Goal: Task Accomplishment & Management: Manage account settings

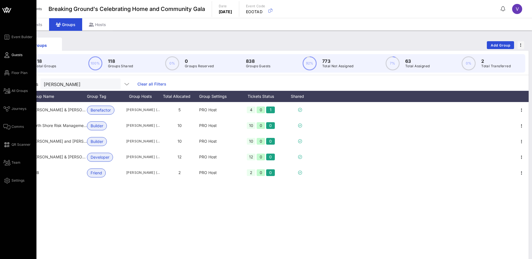
click at [18, 53] on span "Guests" at bounding box center [16, 54] width 11 height 5
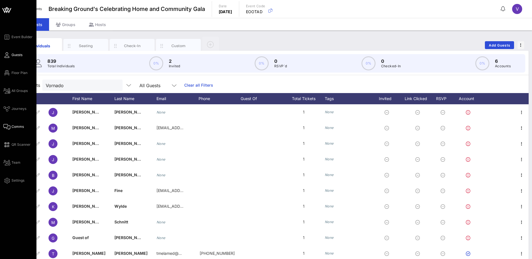
click at [16, 127] on span "Comms" at bounding box center [17, 126] width 12 height 5
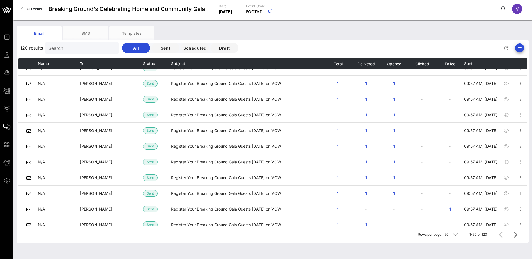
scroll to position [168, 0]
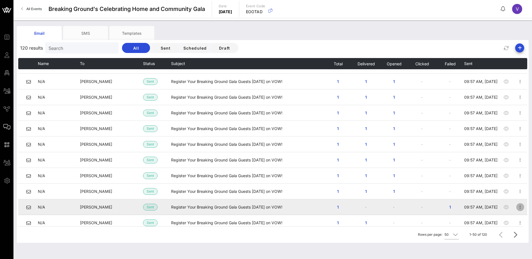
click at [517, 208] on icon "button" at bounding box center [520, 207] width 7 height 7
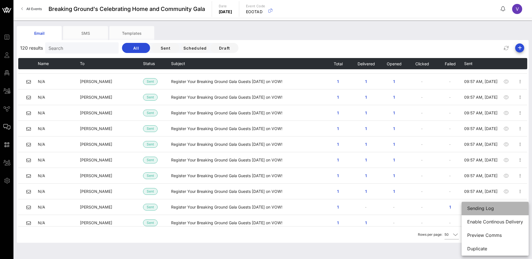
click at [515, 208] on div "Sending Log" at bounding box center [495, 208] width 56 height 5
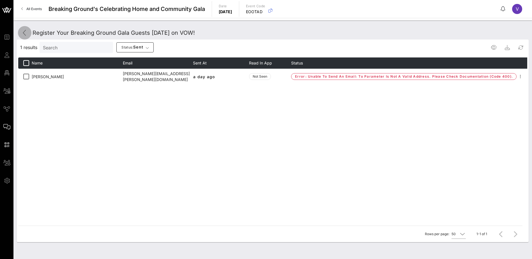
click at [24, 30] on icon at bounding box center [24, 32] width 7 height 7
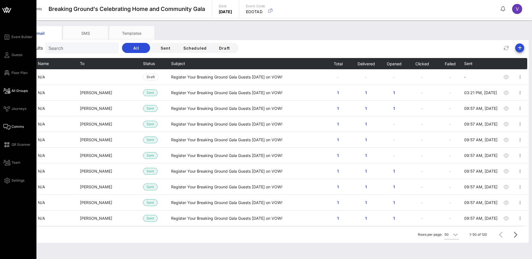
click at [22, 90] on span "All Groups" at bounding box center [19, 90] width 16 height 5
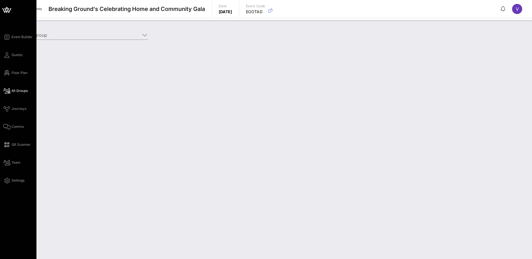
click at [23, 53] on div "Event Builder Guests Floor Plan All Groups Journeys Comms QR Scanner Team Setti…" at bounding box center [19, 109] width 33 height 150
click at [22, 53] on span "Guests" at bounding box center [16, 54] width 11 height 5
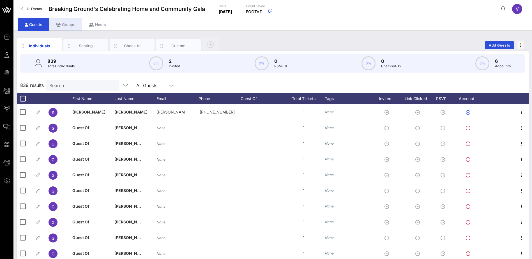
click at [71, 23] on div "Groups" at bounding box center [65, 24] width 33 height 13
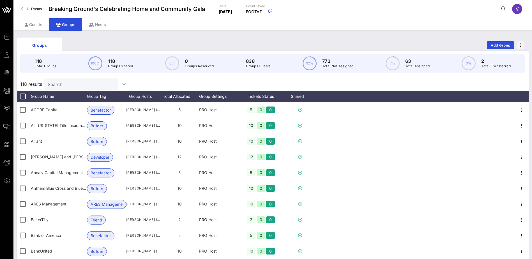
click at [61, 86] on input "Search" at bounding box center [81, 83] width 66 height 7
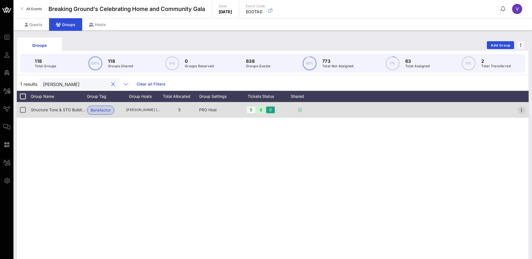
type input "[PERSON_NAME]"
click at [523, 112] on icon "button" at bounding box center [521, 110] width 7 height 7
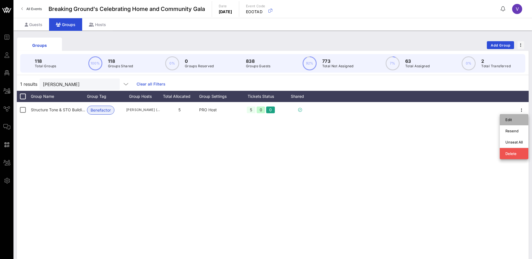
click at [517, 119] on div "Edit" at bounding box center [513, 119] width 17 height 4
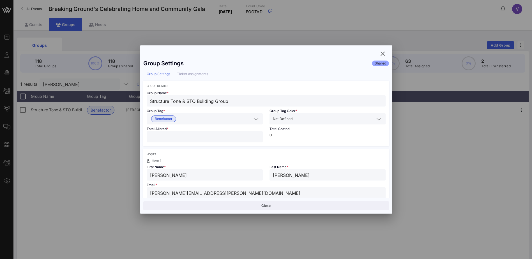
click at [232, 193] on input "[PERSON_NAME][EMAIL_ADDRESS][PERSON_NAME][DOMAIN_NAME]" at bounding box center [266, 192] width 232 height 7
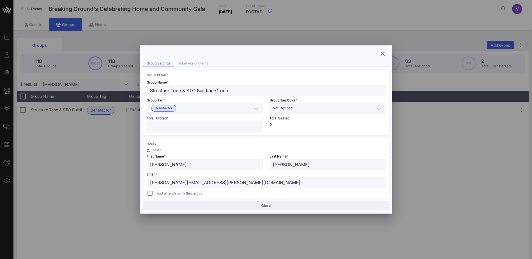
scroll to position [16, 0]
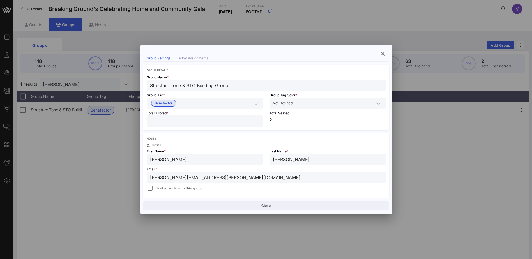
drag, startPoint x: 240, startPoint y: 193, endPoint x: 147, endPoint y: 178, distance: 94.2
click at [147, 178] on div "[PERSON_NAME][EMAIL_ADDRESS][PERSON_NAME][DOMAIN_NAME]" at bounding box center [266, 177] width 239 height 11
paste input "[PERSON_NAME][EMAIL_ADDRESS][PERSON_NAME][DOMAIN_NAME]"
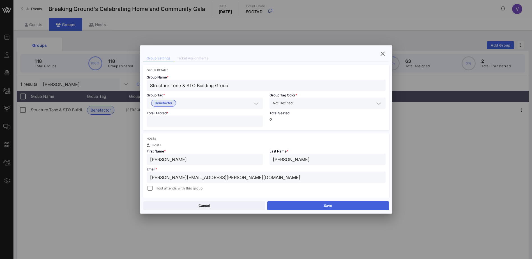
click at [324, 206] on button "Save" at bounding box center [328, 205] width 122 height 9
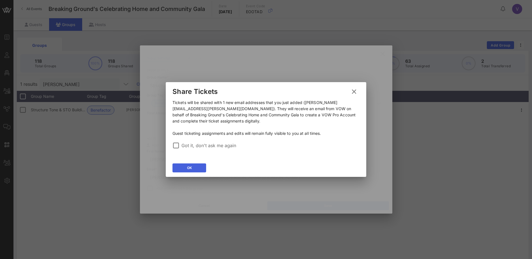
click at [189, 167] on icon at bounding box center [189, 168] width 4 height 4
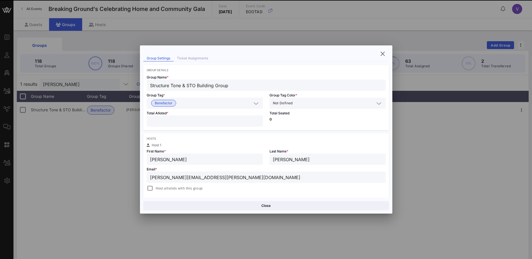
type input "[PERSON_NAME][EMAIL_ADDRESS][PERSON_NAME][DOMAIN_NAME]"
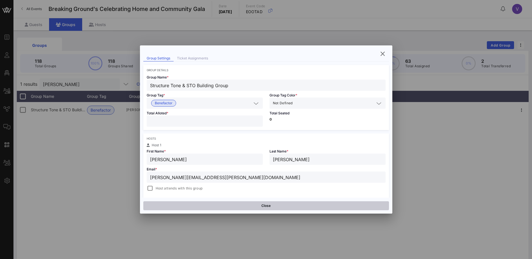
click at [250, 208] on button "Close" at bounding box center [266, 205] width 246 height 9
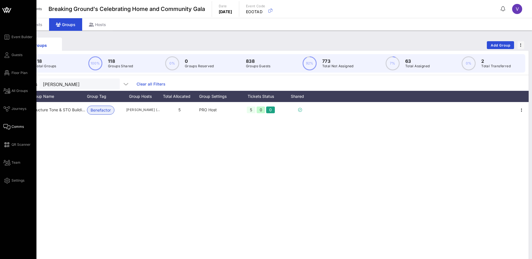
click at [13, 125] on span "Comms" at bounding box center [17, 126] width 12 height 5
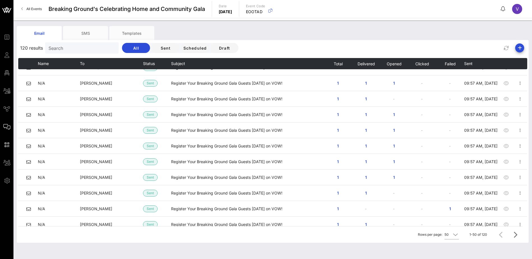
scroll to position [364, 0]
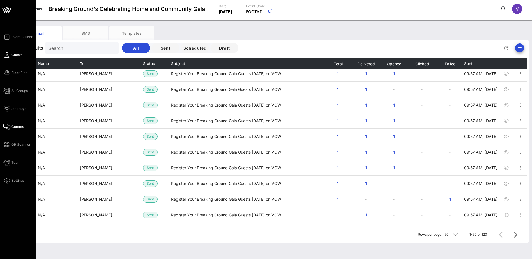
click at [17, 54] on span "Guests" at bounding box center [16, 54] width 11 height 5
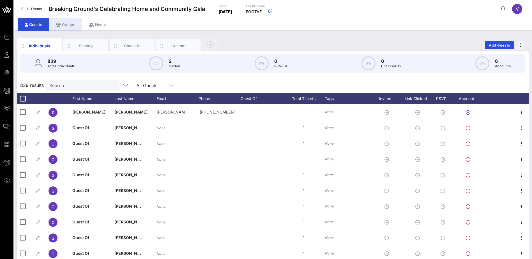
click at [67, 25] on div "Groups" at bounding box center [65, 24] width 33 height 13
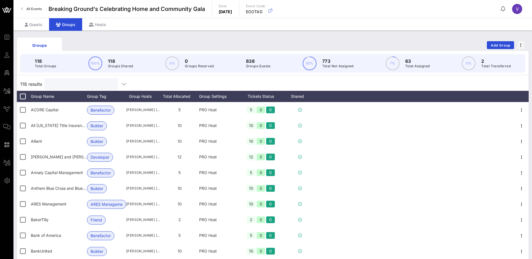
click at [66, 85] on input "text" at bounding box center [81, 83] width 66 height 7
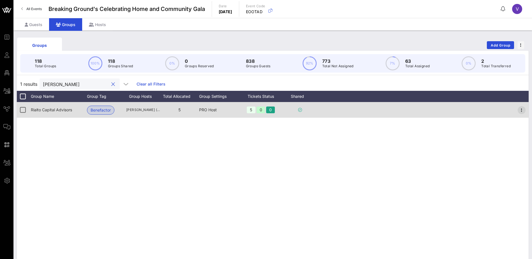
type input "[PERSON_NAME]"
click at [521, 111] on icon "button" at bounding box center [521, 110] width 7 height 7
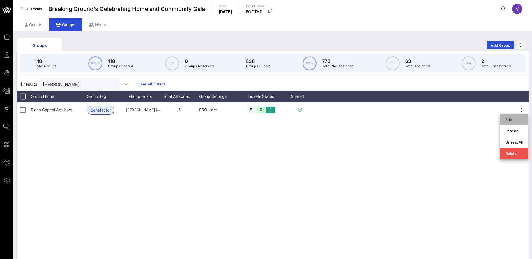
click at [511, 118] on div "Edit" at bounding box center [513, 119] width 17 height 4
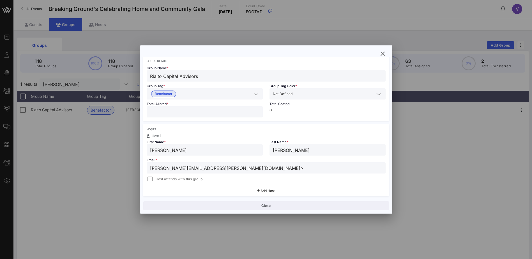
scroll to position [29, 0]
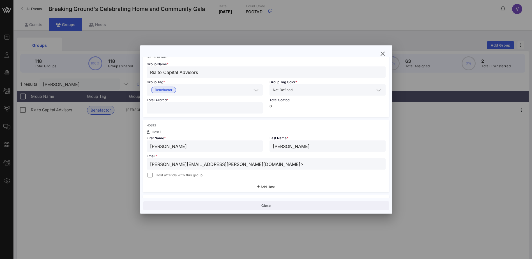
drag, startPoint x: 230, startPoint y: 193, endPoint x: 148, endPoint y: 180, distance: 83.2
click at [148, 180] on div "Hosts Host 1 First Name * [PERSON_NAME] Last Name * [PERSON_NAME] * [PERSON_NAM…" at bounding box center [266, 156] width 246 height 72
paste input "text"
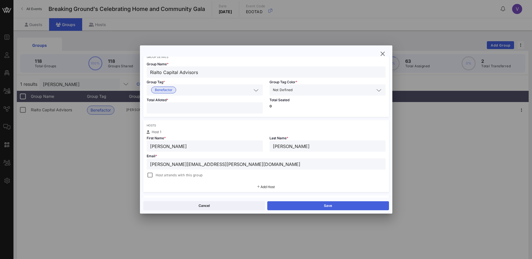
type input "[PERSON_NAME][EMAIL_ADDRESS][PERSON_NAME][DOMAIN_NAME]"
click at [313, 204] on button "Save" at bounding box center [328, 205] width 122 height 9
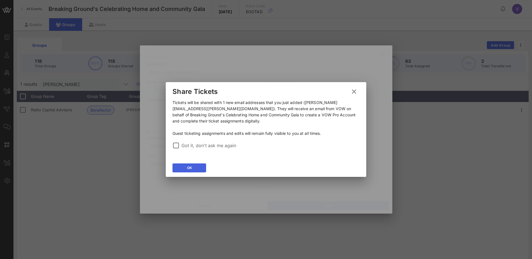
click at [184, 166] on button "OK" at bounding box center [189, 167] width 34 height 9
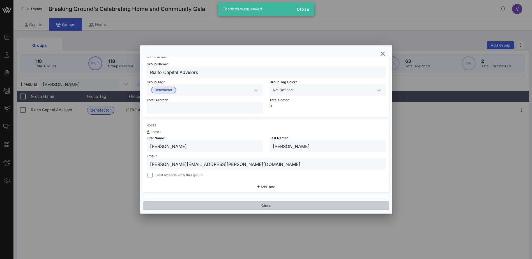
click at [271, 206] on button "Close" at bounding box center [266, 205] width 246 height 9
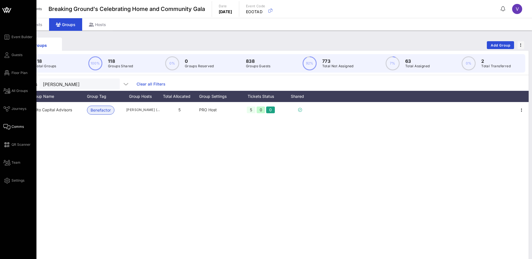
click at [16, 126] on span "Comms" at bounding box center [17, 126] width 12 height 5
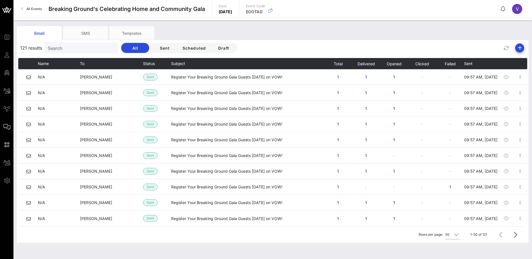
scroll to position [7, 0]
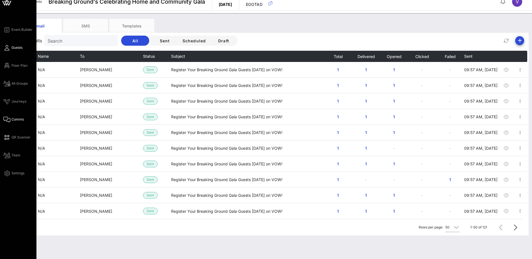
click at [6, 48] on icon at bounding box center [6, 47] width 7 height 1
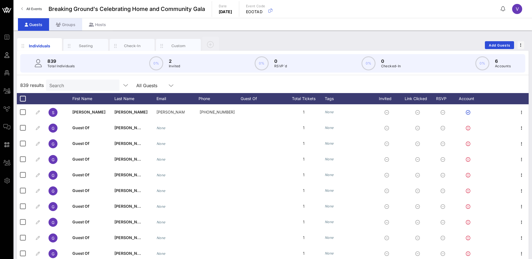
click at [64, 20] on div "Groups" at bounding box center [65, 24] width 33 height 13
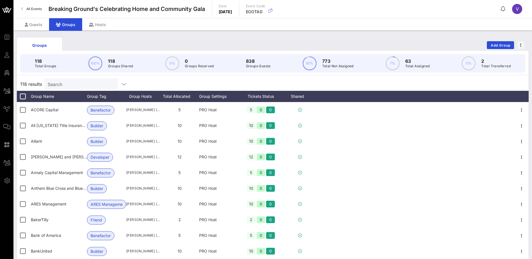
click at [61, 84] on input "Search" at bounding box center [81, 83] width 66 height 7
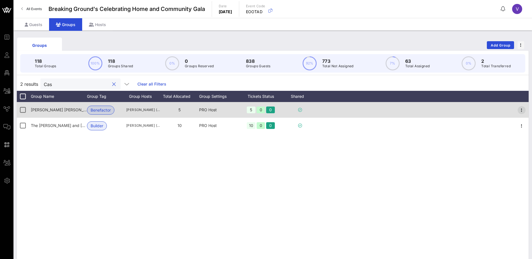
type input "Cas"
click at [523, 111] on icon "button" at bounding box center [521, 110] width 7 height 7
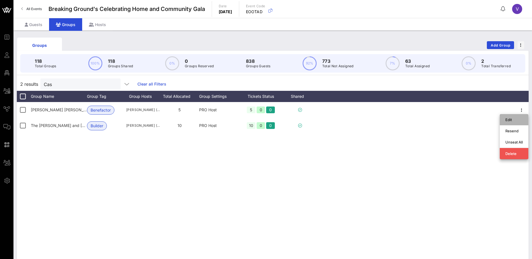
click at [513, 117] on div "Edit" at bounding box center [513, 119] width 17 height 4
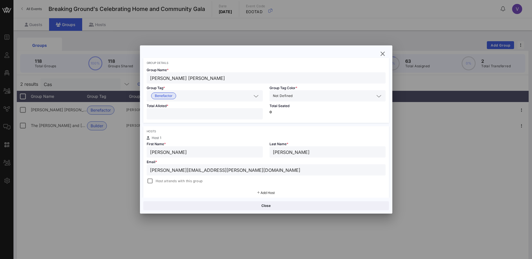
scroll to position [28, 0]
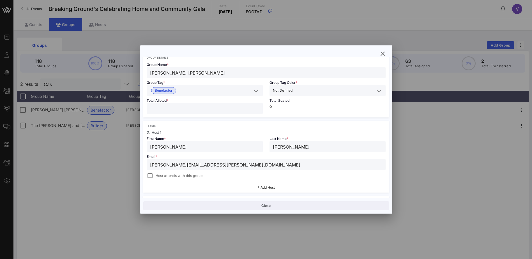
drag, startPoint x: 238, startPoint y: 191, endPoint x: 148, endPoint y: 168, distance: 93.0
click at [148, 168] on div "[PERSON_NAME][EMAIL_ADDRESS][PERSON_NAME][DOMAIN_NAME]" at bounding box center [266, 164] width 239 height 11
paste input "[PERSON_NAME][EMAIL_ADDRESS][PERSON_NAME][DOMAIN_NAME]"
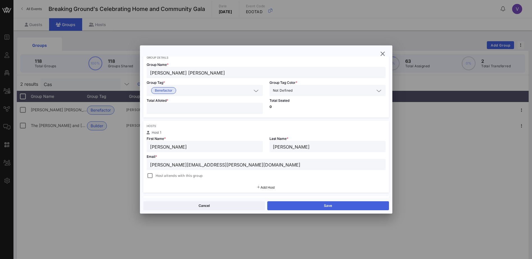
click at [318, 205] on button "Save" at bounding box center [328, 205] width 122 height 9
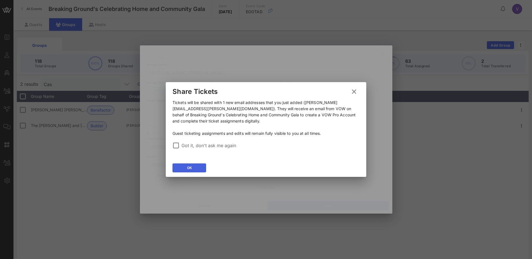
click at [195, 168] on button "OK" at bounding box center [189, 167] width 34 height 9
type input "[PERSON_NAME][EMAIL_ADDRESS][PERSON_NAME][DOMAIN_NAME]"
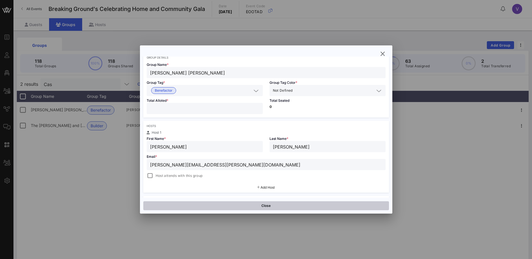
click at [269, 207] on button "Close" at bounding box center [266, 205] width 246 height 9
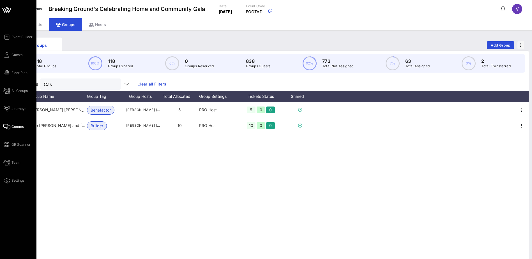
click at [13, 127] on span "Comms" at bounding box center [17, 126] width 12 height 5
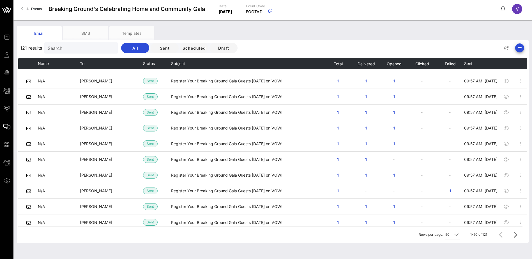
scroll to position [628, 0]
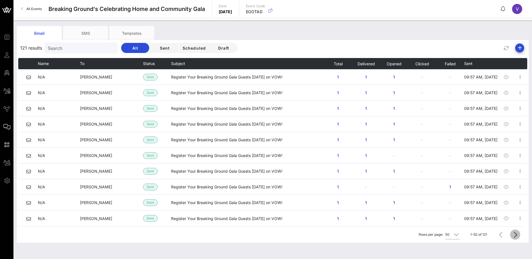
click at [516, 234] on icon "Next page" at bounding box center [515, 234] width 7 height 7
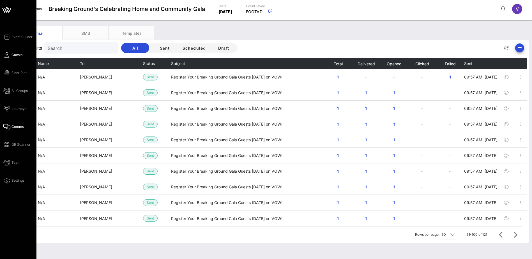
click at [13, 57] on span "Guests" at bounding box center [16, 54] width 11 height 5
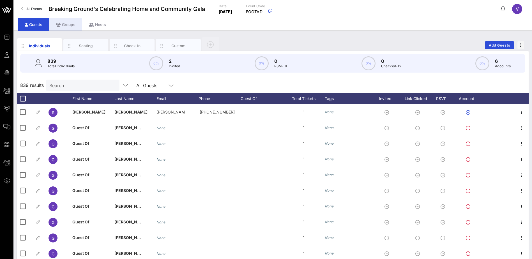
click at [71, 22] on div "Groups" at bounding box center [65, 24] width 33 height 13
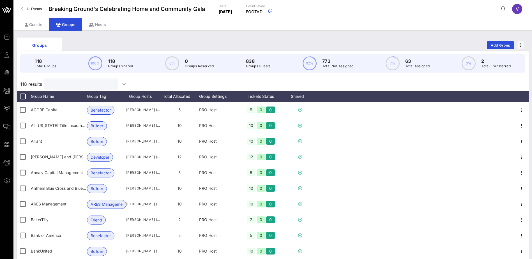
click at [73, 82] on input "text" at bounding box center [81, 83] width 66 height 7
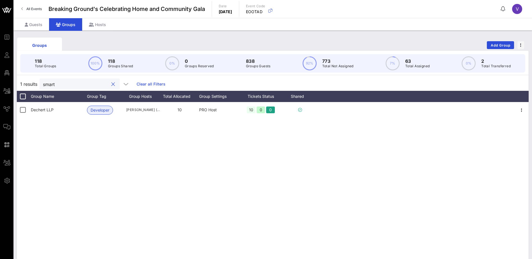
type input "smart"
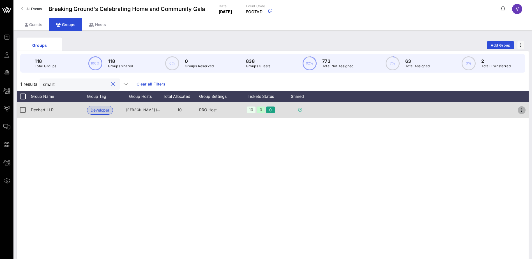
click at [521, 110] on icon "button" at bounding box center [521, 110] width 7 height 7
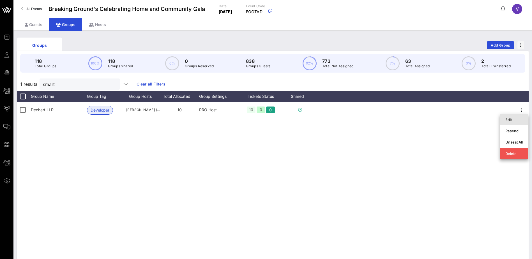
click at [516, 117] on div "Edit" at bounding box center [513, 119] width 17 height 4
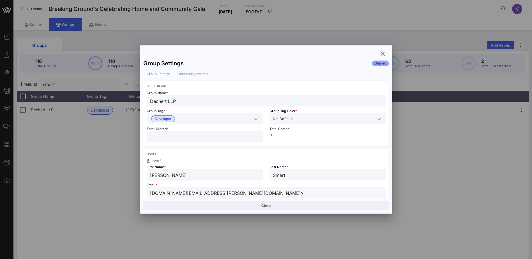
click at [209, 194] on input "[DOMAIN_NAME][EMAIL_ADDRESS][PERSON_NAME][DOMAIN_NAME]>" at bounding box center [266, 192] width 232 height 7
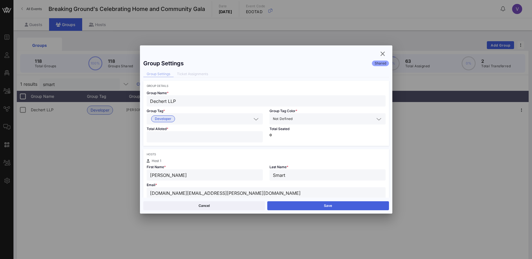
type input "[DOMAIN_NAME][EMAIL_ADDRESS][PERSON_NAME][DOMAIN_NAME]"
click at [304, 204] on button "Save" at bounding box center [328, 205] width 122 height 9
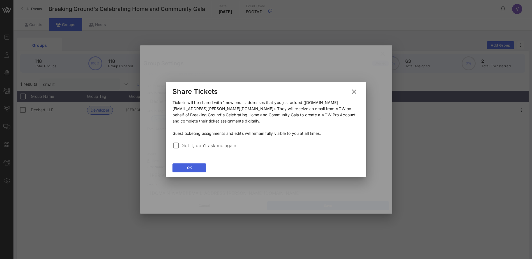
click at [190, 165] on icon at bounding box center [189, 167] width 5 height 5
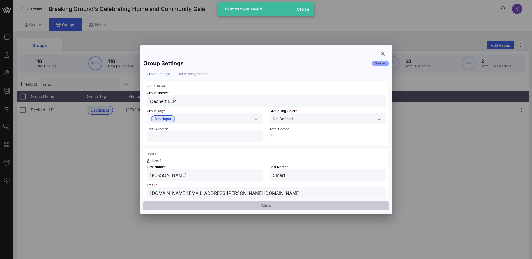
click at [264, 206] on button "Close" at bounding box center [266, 205] width 246 height 9
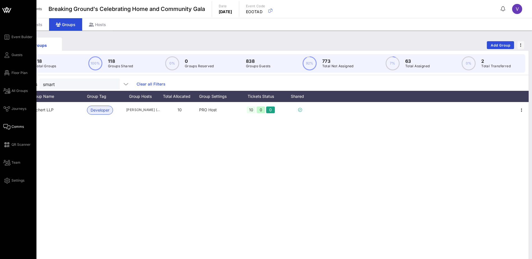
click at [17, 127] on span "Comms" at bounding box center [17, 126] width 12 height 5
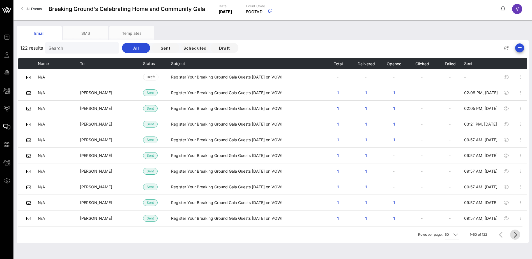
click at [514, 236] on icon "Next page" at bounding box center [515, 234] width 7 height 7
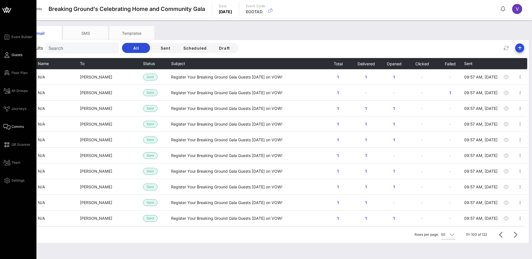
click at [7, 56] on icon at bounding box center [6, 55] width 7 height 1
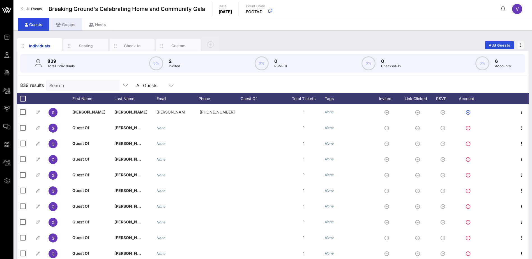
click at [71, 24] on div "Groups" at bounding box center [65, 24] width 33 height 13
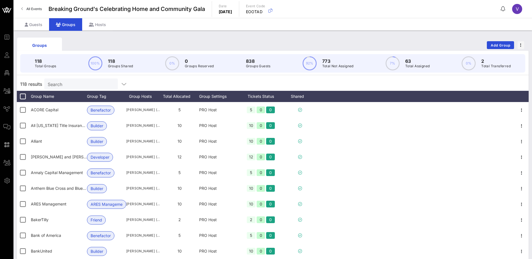
click at [75, 85] on input "Search" at bounding box center [81, 83] width 66 height 7
type input "C"
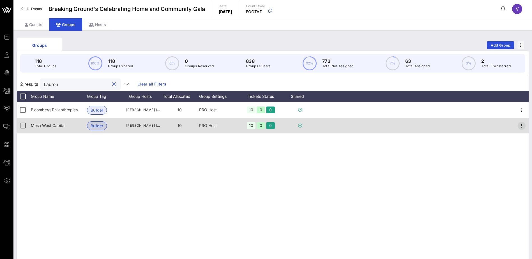
type input "Lauren"
click at [523, 124] on icon "button" at bounding box center [521, 126] width 7 height 7
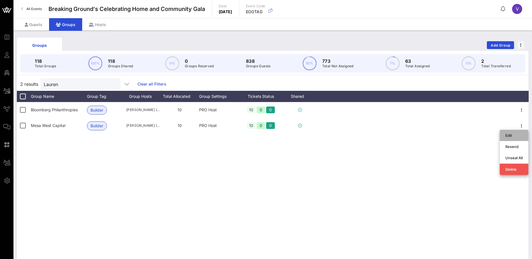
click at [514, 134] on div "Edit" at bounding box center [513, 135] width 17 height 4
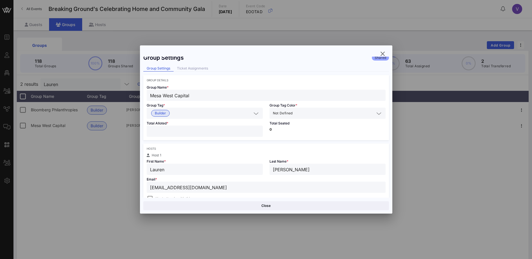
scroll to position [17, 0]
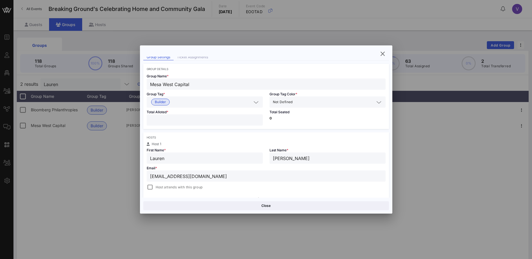
drag, startPoint x: 221, startPoint y: 194, endPoint x: 139, endPoint y: 190, distance: 82.2
click at [139, 190] on div "Event Builder Guests Floor Plan All Groups Journeys Comms QR Scanner Team Setti…" at bounding box center [266, 147] width 532 height 294
paste input "text"
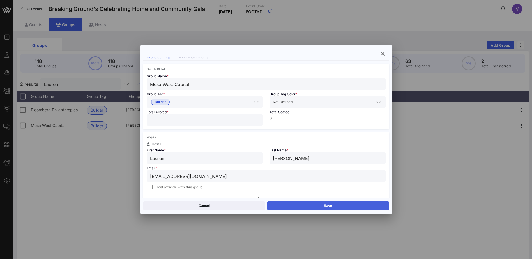
click at [317, 205] on button "Save" at bounding box center [328, 205] width 122 height 9
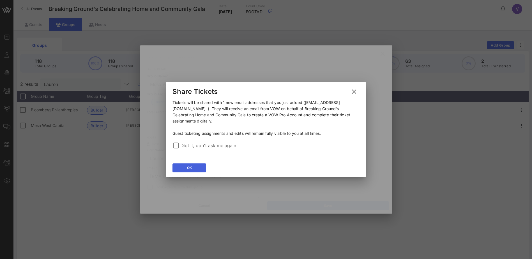
click at [184, 166] on button "OK" at bounding box center [189, 167] width 34 height 9
type input "[EMAIL_ADDRESS][DOMAIN_NAME]"
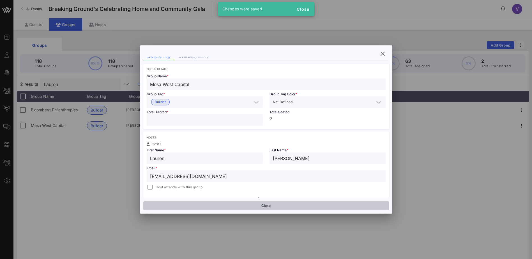
click at [280, 205] on button "Close" at bounding box center [266, 205] width 246 height 9
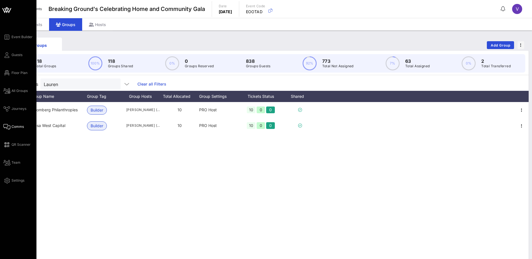
click at [18, 125] on span "Comms" at bounding box center [17, 126] width 12 height 5
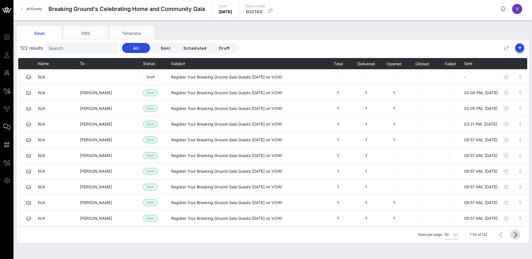
click at [516, 234] on icon "Next page" at bounding box center [515, 234] width 7 height 7
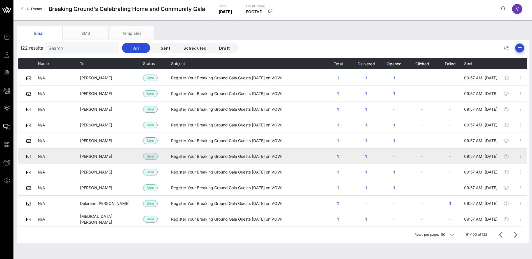
scroll to position [56, 0]
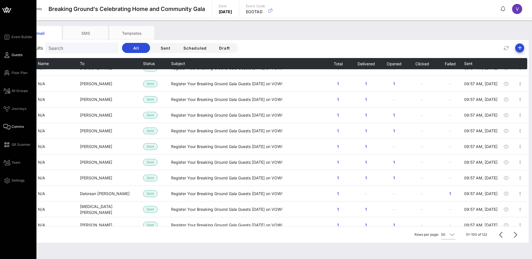
click at [22, 55] on span "Guests" at bounding box center [16, 54] width 11 height 5
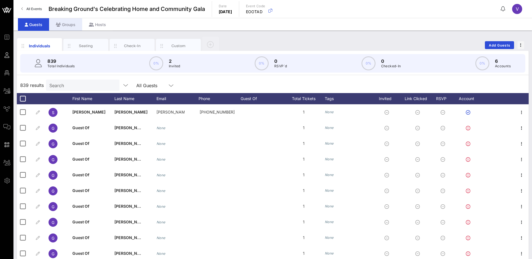
click at [66, 23] on div "Groups" at bounding box center [65, 24] width 33 height 13
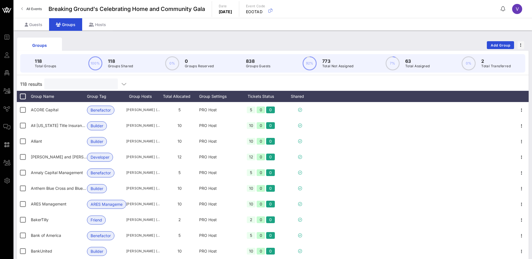
click at [57, 85] on input "text" at bounding box center [81, 83] width 66 height 7
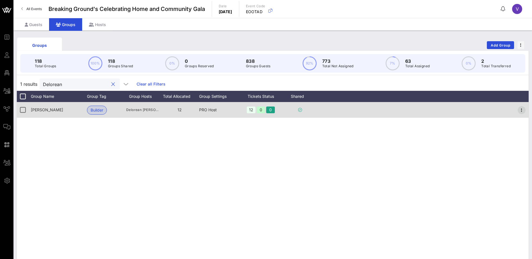
type input "Delorean"
click at [520, 110] on icon "button" at bounding box center [521, 110] width 7 height 7
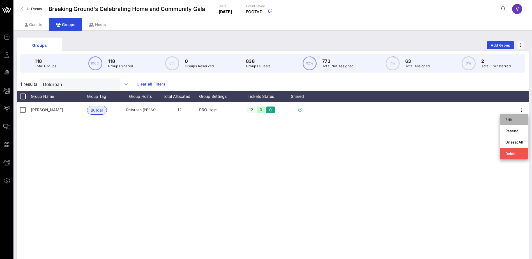
click at [515, 118] on div "Edit" at bounding box center [513, 119] width 17 height 4
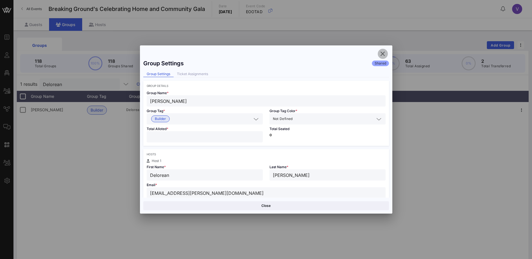
click at [382, 52] on icon "button" at bounding box center [382, 53] width 7 height 7
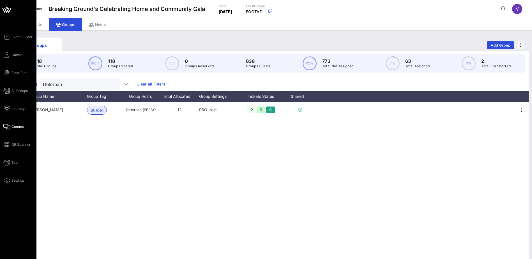
click at [23, 127] on span "Comms" at bounding box center [17, 126] width 12 height 5
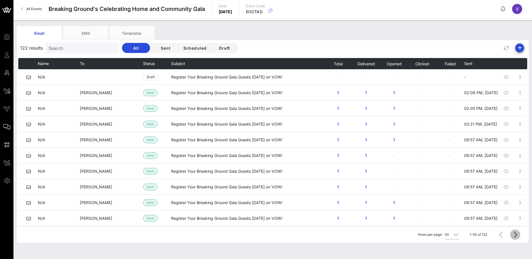
click at [516, 236] on icon "Next page" at bounding box center [515, 234] width 7 height 7
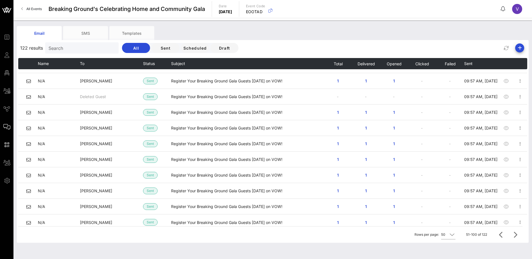
scroll to position [628, 0]
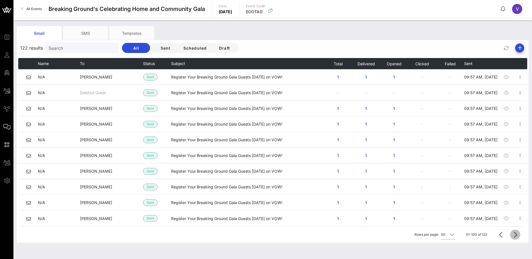
click at [515, 234] on icon "Next page" at bounding box center [515, 234] width 7 height 7
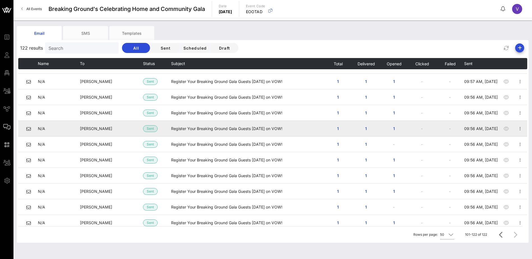
scroll to position [188, 0]
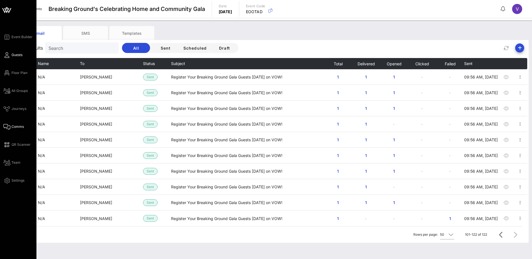
click at [14, 56] on span "Guests" at bounding box center [16, 54] width 11 height 5
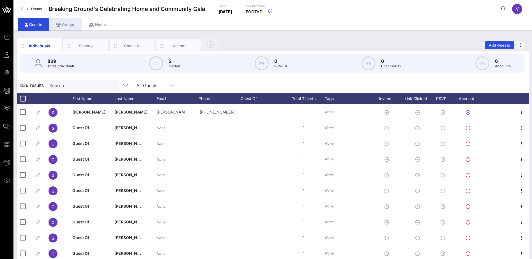
click at [65, 26] on div "Groups" at bounding box center [65, 24] width 33 height 13
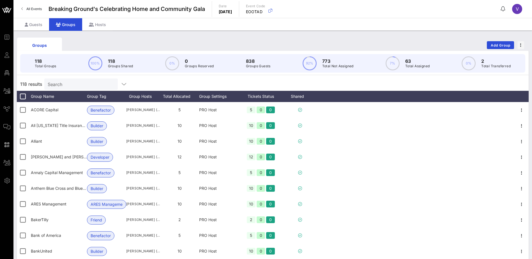
click at [64, 84] on input "Search" at bounding box center [81, 83] width 66 height 7
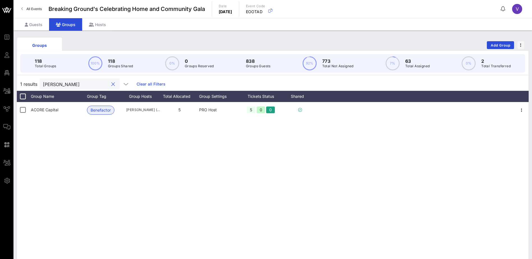
type input "[PERSON_NAME]"
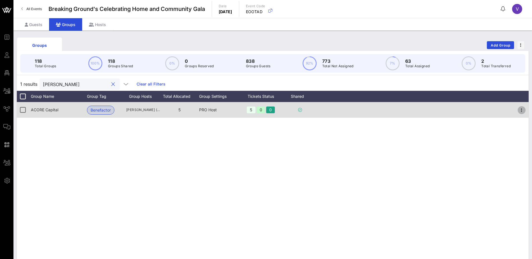
click at [520, 111] on icon "button" at bounding box center [521, 110] width 7 height 7
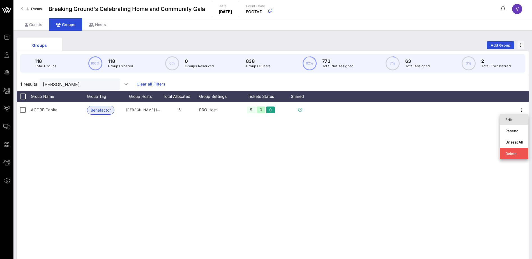
click at [511, 120] on div "Edit" at bounding box center [513, 119] width 17 height 4
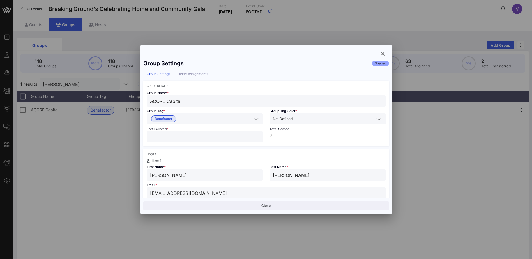
click at [221, 193] on input "[EMAIL_ADDRESS][DOMAIN_NAME]" at bounding box center [266, 192] width 232 height 7
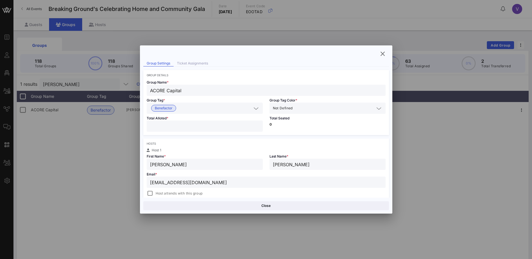
scroll to position [12, 0]
drag, startPoint x: 215, startPoint y: 193, endPoint x: 148, endPoint y: 186, distance: 66.9
click at [148, 186] on div "[EMAIL_ADDRESS][DOMAIN_NAME]" at bounding box center [266, 180] width 239 height 11
paste input "[DOMAIN_NAME]"
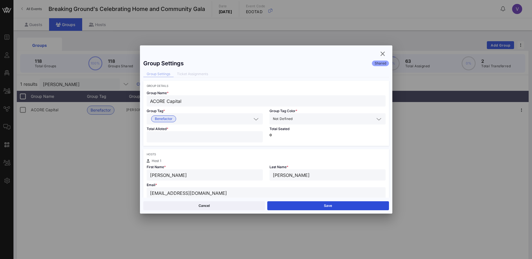
scroll to position [28, 0]
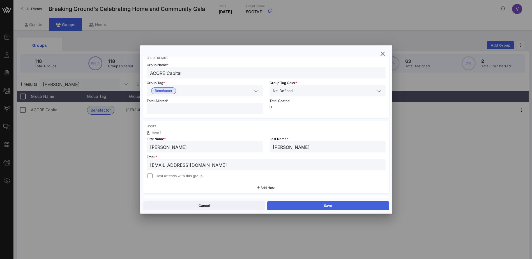
click at [325, 206] on button "Save" at bounding box center [328, 205] width 122 height 9
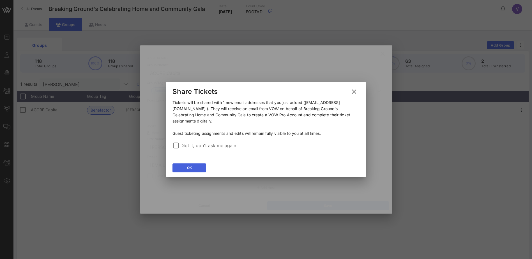
click at [193, 167] on button "OK" at bounding box center [189, 167] width 34 height 9
type input "[EMAIL_ADDRESS][DOMAIN_NAME]"
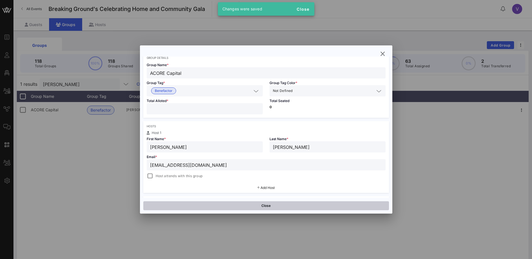
click at [263, 207] on button "Close" at bounding box center [266, 205] width 246 height 9
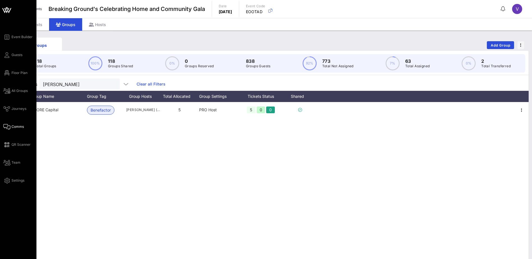
click at [19, 124] on span "Comms" at bounding box center [17, 126] width 12 height 5
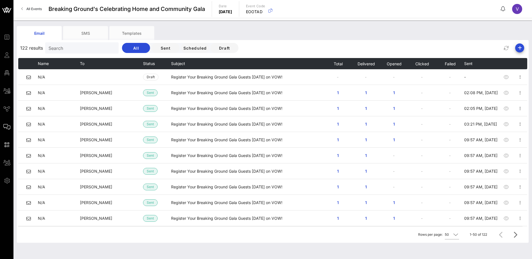
click at [518, 9] on span "V" at bounding box center [517, 9] width 3 height 6
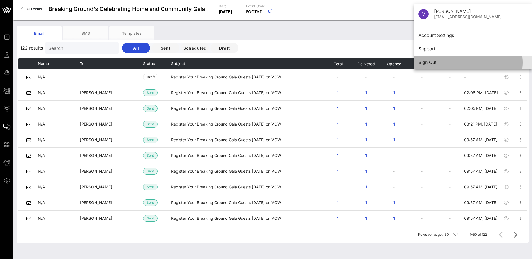
click at [431, 62] on div "Sign Out" at bounding box center [472, 62] width 109 height 5
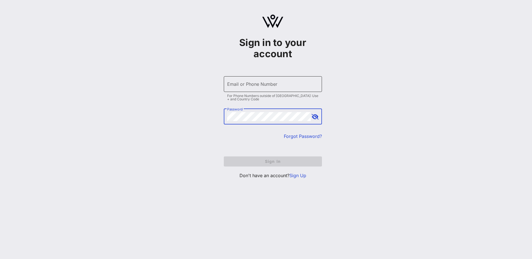
click at [235, 85] on input "Email or Phone Number" at bounding box center [272, 84] width 91 height 9
type input "[EMAIL_ADDRESS][DOMAIN_NAME]"
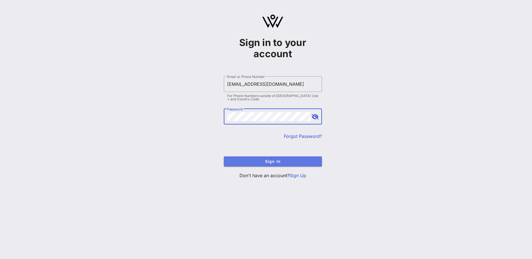
click at [268, 162] on span "Sign In" at bounding box center [272, 161] width 89 height 5
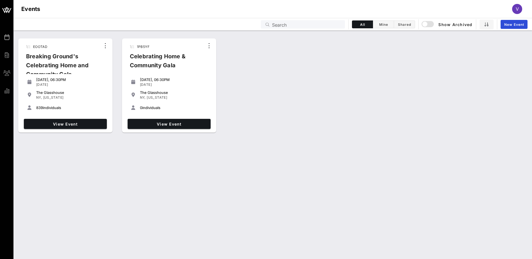
click at [71, 96] on div "NY, New York" at bounding box center [70, 97] width 68 height 4
click at [53, 57] on div "Breaking Ground's Celebrating Home and Community Gala" at bounding box center [61, 67] width 79 height 31
click at [88, 122] on span "View Event" at bounding box center [65, 124] width 79 height 5
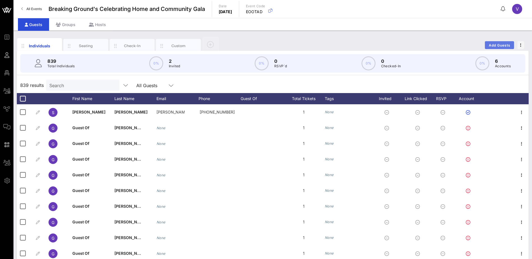
click at [502, 45] on span "Add Guests" at bounding box center [499, 45] width 22 height 4
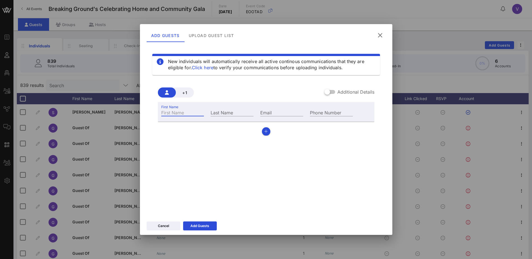
click at [173, 111] on input "First Name" at bounding box center [182, 112] width 43 height 7
type input "Didi"
type input "Levitan"
click at [209, 226] on div "Add Guests" at bounding box center [199, 226] width 19 height 6
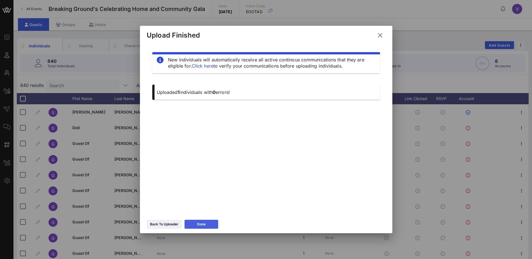
click at [208, 223] on button "Done" at bounding box center [201, 224] width 34 height 9
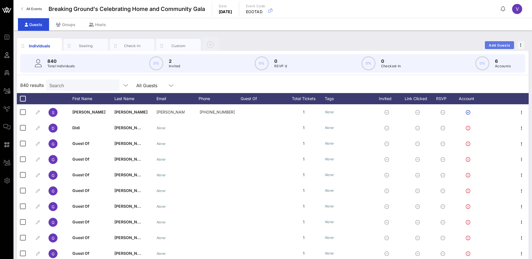
click at [500, 45] on span "Add Guests" at bounding box center [499, 45] width 22 height 4
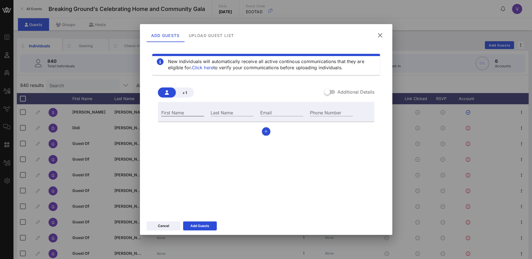
click at [172, 112] on input "First Name" at bounding box center [182, 112] width 43 height 7
type input "Steve"
type input "Berger"
click at [204, 225] on div "Add Guests" at bounding box center [199, 226] width 19 height 6
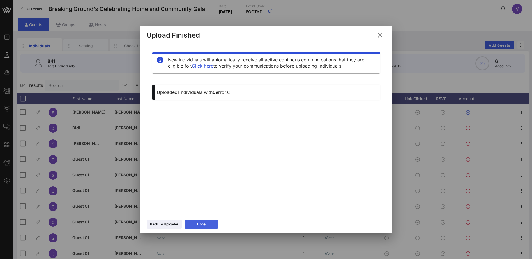
click at [204, 225] on button "Done" at bounding box center [201, 224] width 34 height 9
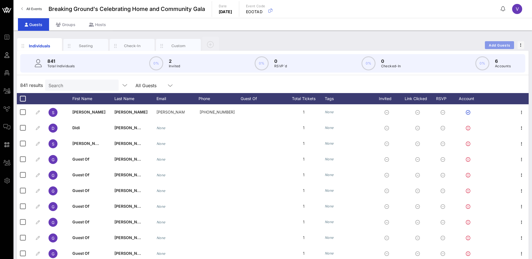
click at [493, 45] on span "Add Guests" at bounding box center [499, 45] width 22 height 4
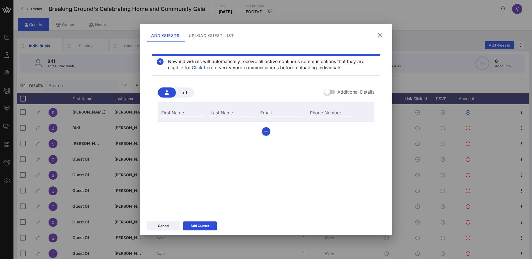
click at [185, 113] on input "First Name" at bounding box center [182, 112] width 43 height 7
type input "Aryeh"
type input "Mernick"
click at [207, 226] on div "Add Guests" at bounding box center [199, 226] width 19 height 6
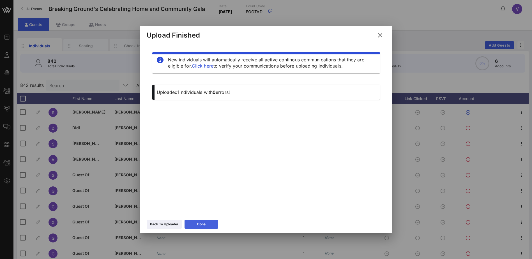
click at [205, 225] on div "Done" at bounding box center [201, 224] width 8 height 6
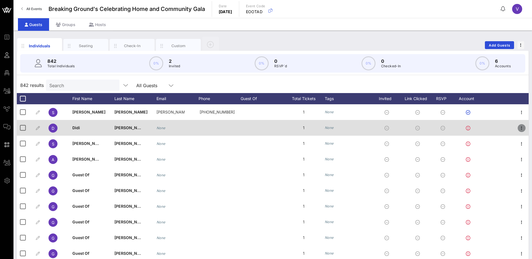
click at [518, 127] on icon "button" at bounding box center [521, 128] width 7 height 7
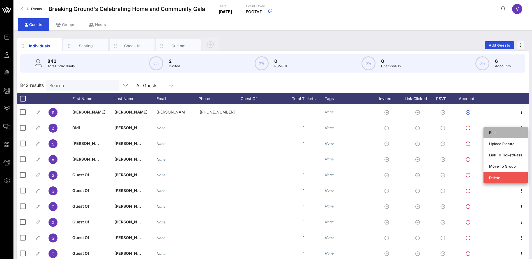
click at [497, 132] on div "Edit" at bounding box center [505, 132] width 33 height 4
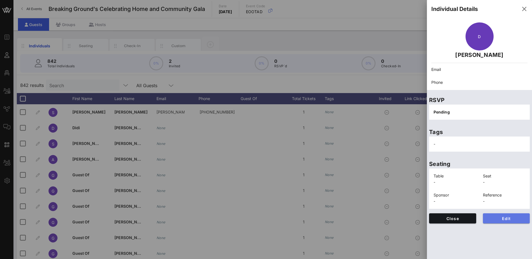
click at [511, 219] on span "Edit" at bounding box center [506, 218] width 38 height 5
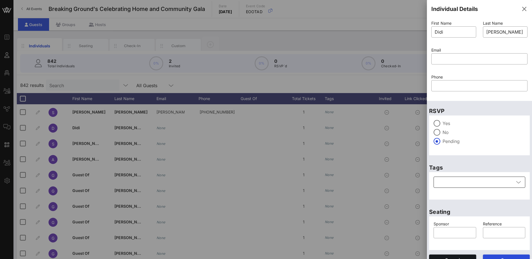
click at [516, 183] on icon at bounding box center [518, 182] width 5 height 7
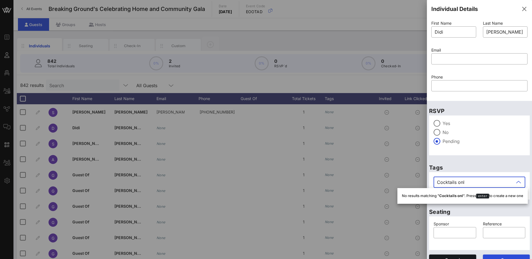
type input "Cocktails only"
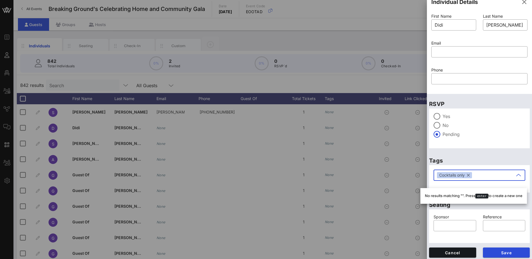
scroll to position [9, 0]
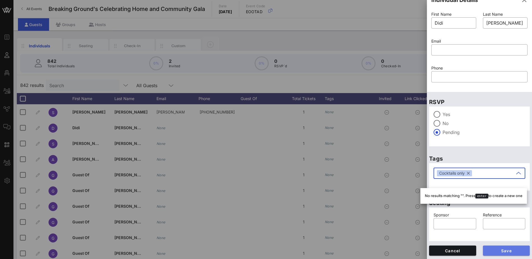
click at [500, 250] on span "Save" at bounding box center [506, 250] width 38 height 5
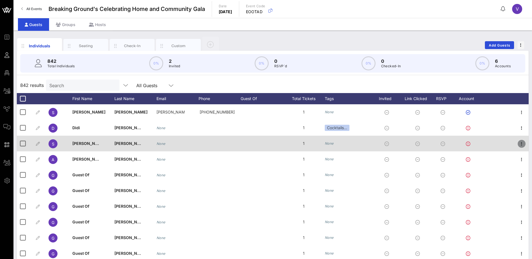
click at [518, 144] on icon "button" at bounding box center [521, 143] width 7 height 7
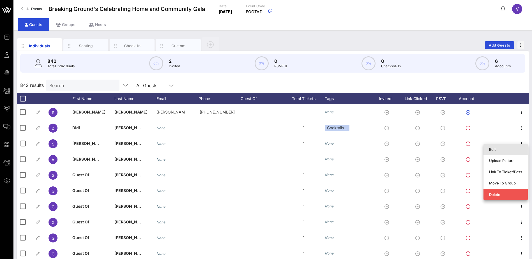
click at [494, 148] on div "Edit" at bounding box center [505, 149] width 33 height 4
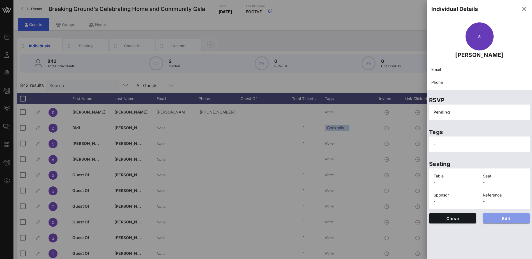
click at [511, 216] on button "Edit" at bounding box center [506, 218] width 47 height 10
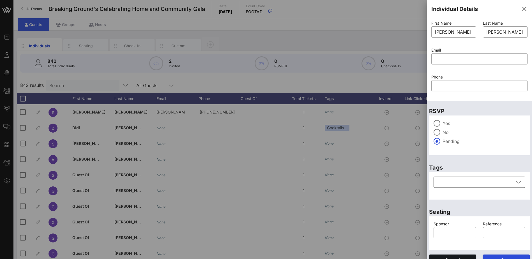
click at [516, 184] on icon at bounding box center [518, 182] width 5 height 7
click at [440, 194] on icon "button" at bounding box center [443, 196] width 7 height 7
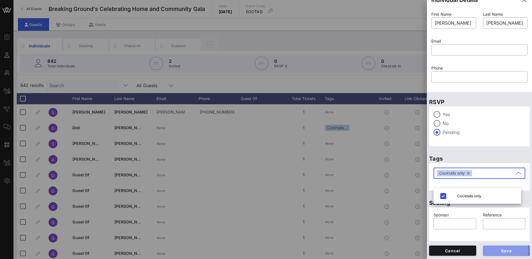
click at [505, 250] on span "Save" at bounding box center [506, 250] width 38 height 5
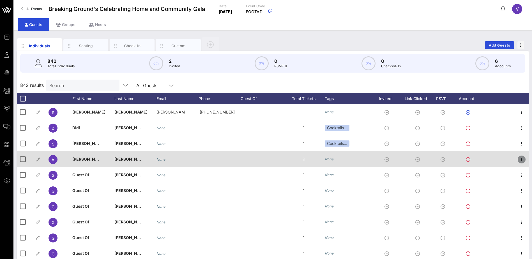
click at [518, 159] on icon "button" at bounding box center [521, 159] width 7 height 7
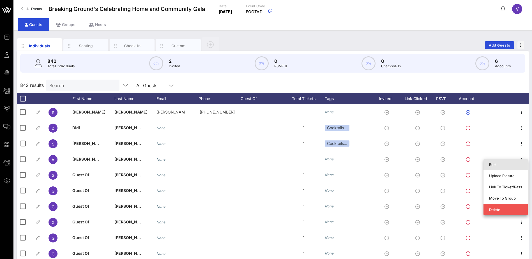
click at [495, 164] on div "Edit" at bounding box center [505, 164] width 33 height 4
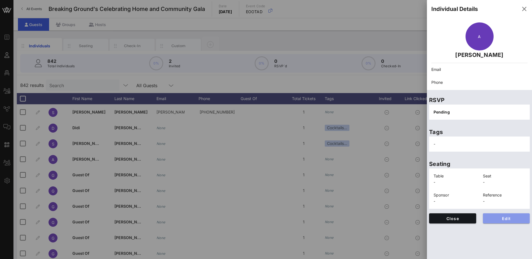
click at [508, 217] on span "Edit" at bounding box center [506, 218] width 38 height 5
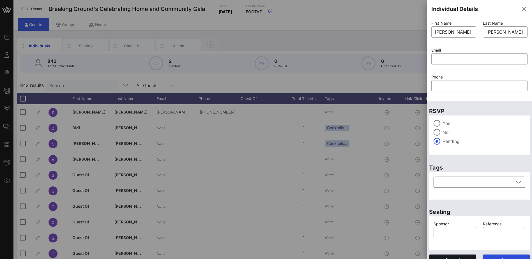
click at [516, 182] on icon at bounding box center [518, 182] width 5 height 7
click at [441, 196] on icon "button" at bounding box center [443, 196] width 7 height 7
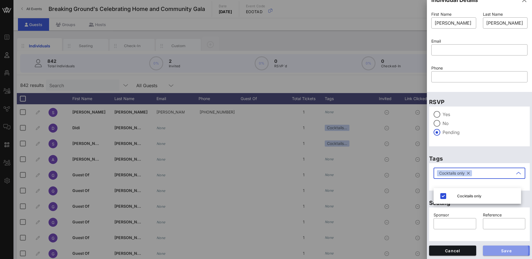
click at [500, 249] on span "Save" at bounding box center [506, 250] width 38 height 5
